Goal: Use online tool/utility

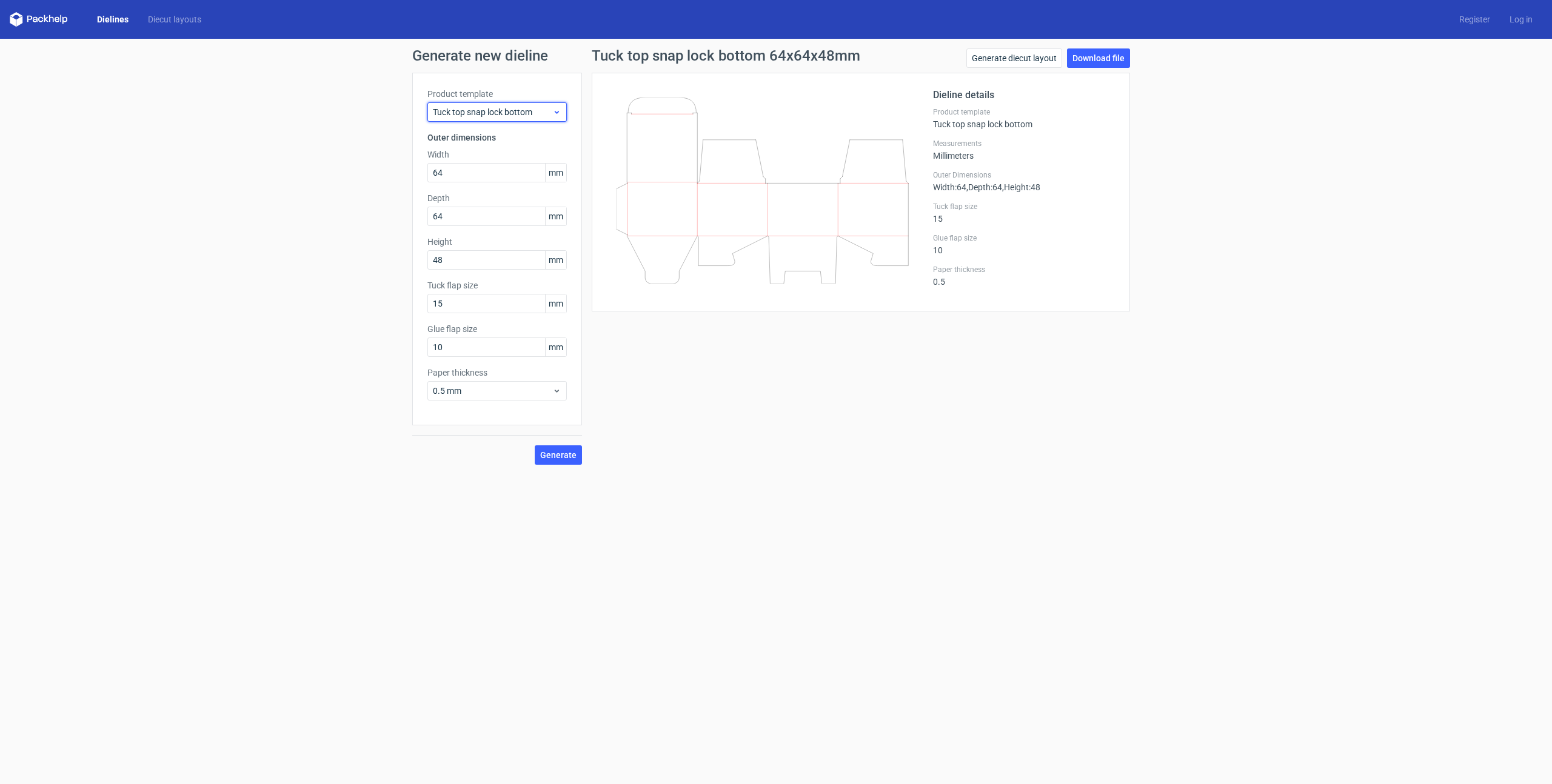
click at [452, 113] on span "Tuck top snap lock bottom" at bounding box center [493, 113] width 120 height 12
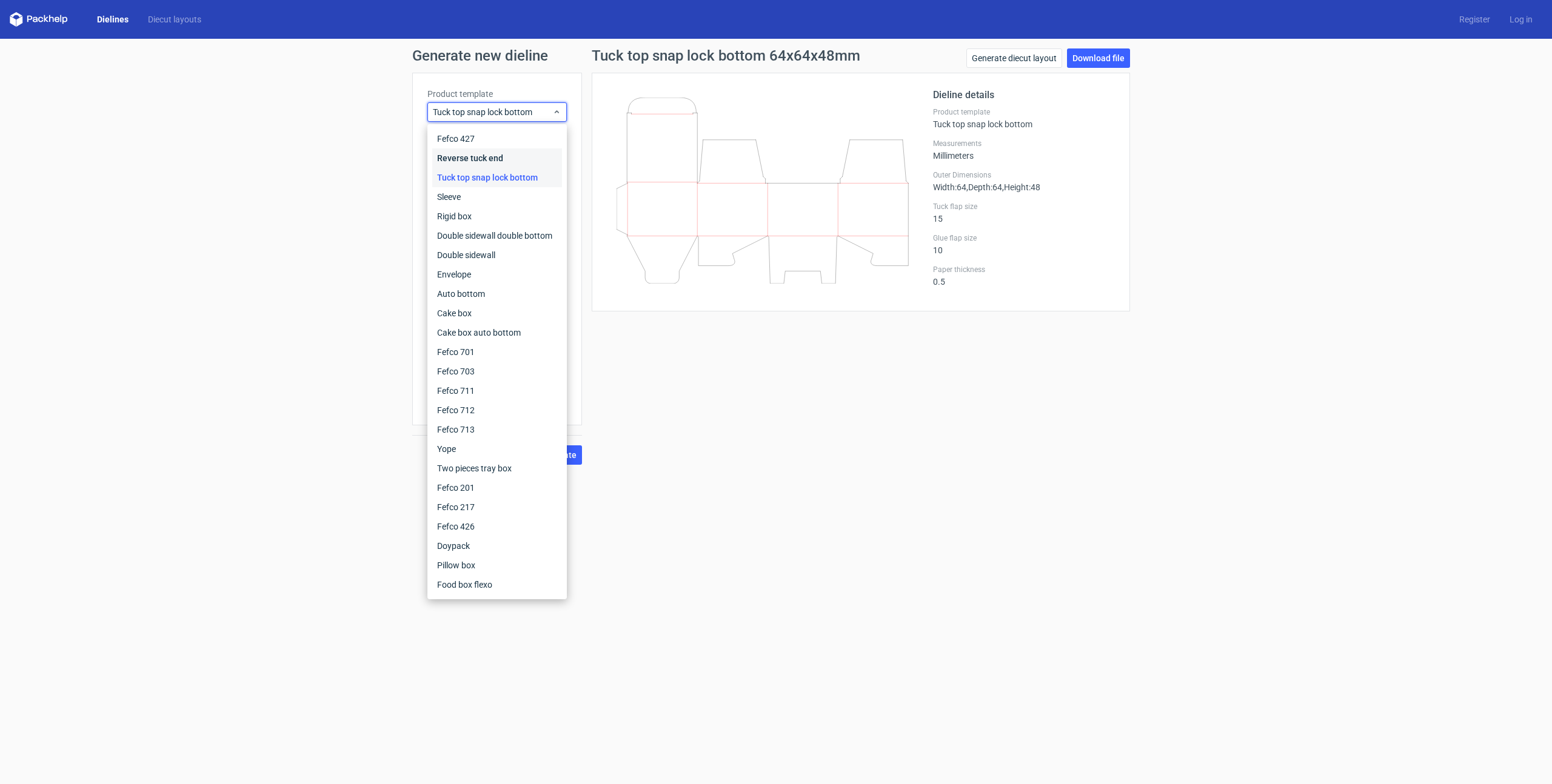
click at [472, 160] on div "Reverse tuck end" at bounding box center [497, 158] width 130 height 19
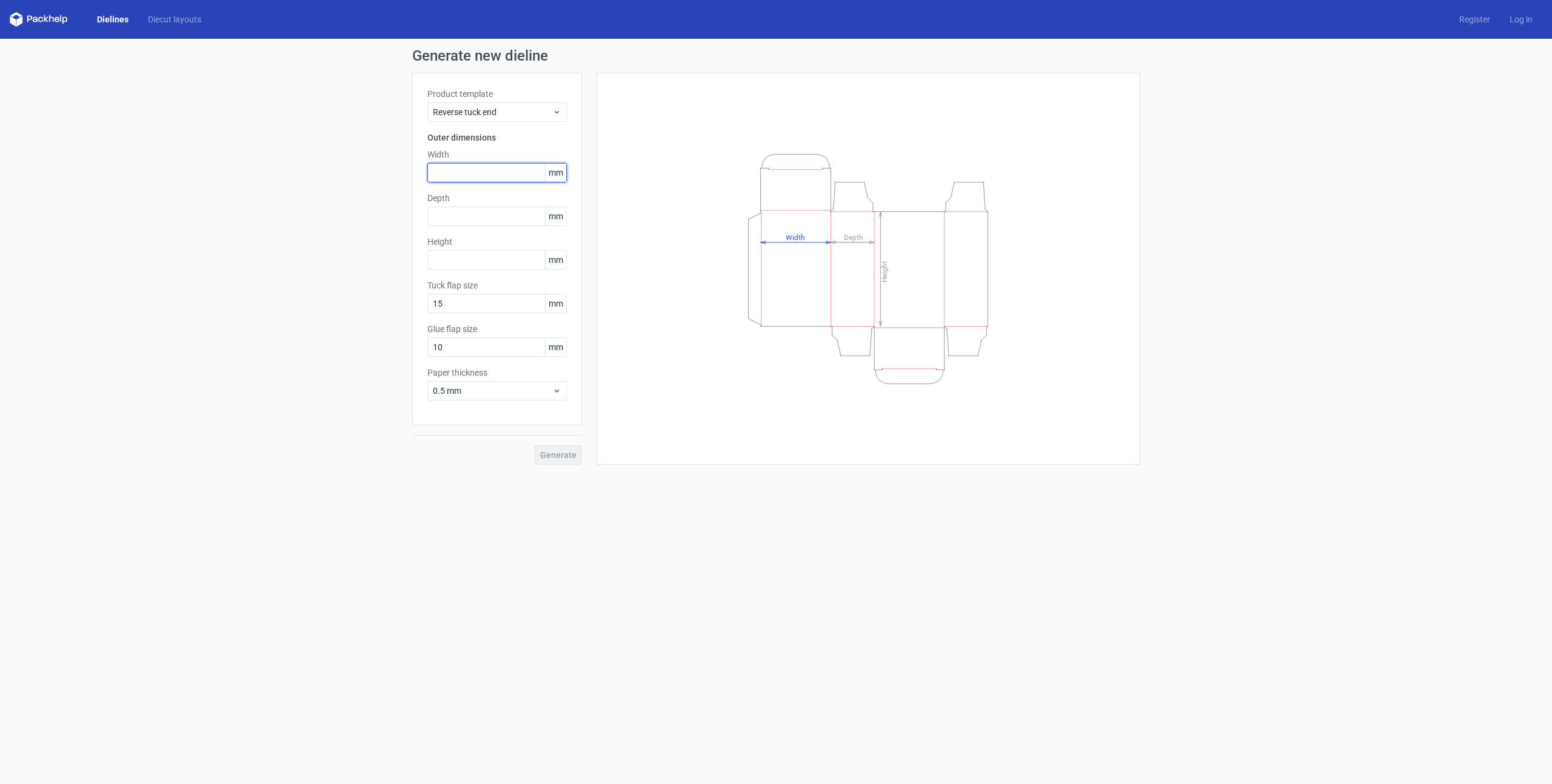
click at [471, 171] on input "text" at bounding box center [497, 173] width 140 height 19
type input "64"
type input "48"
click at [545, 459] on span "Generate" at bounding box center [559, 456] width 37 height 9
